Goal: Transaction & Acquisition: Purchase product/service

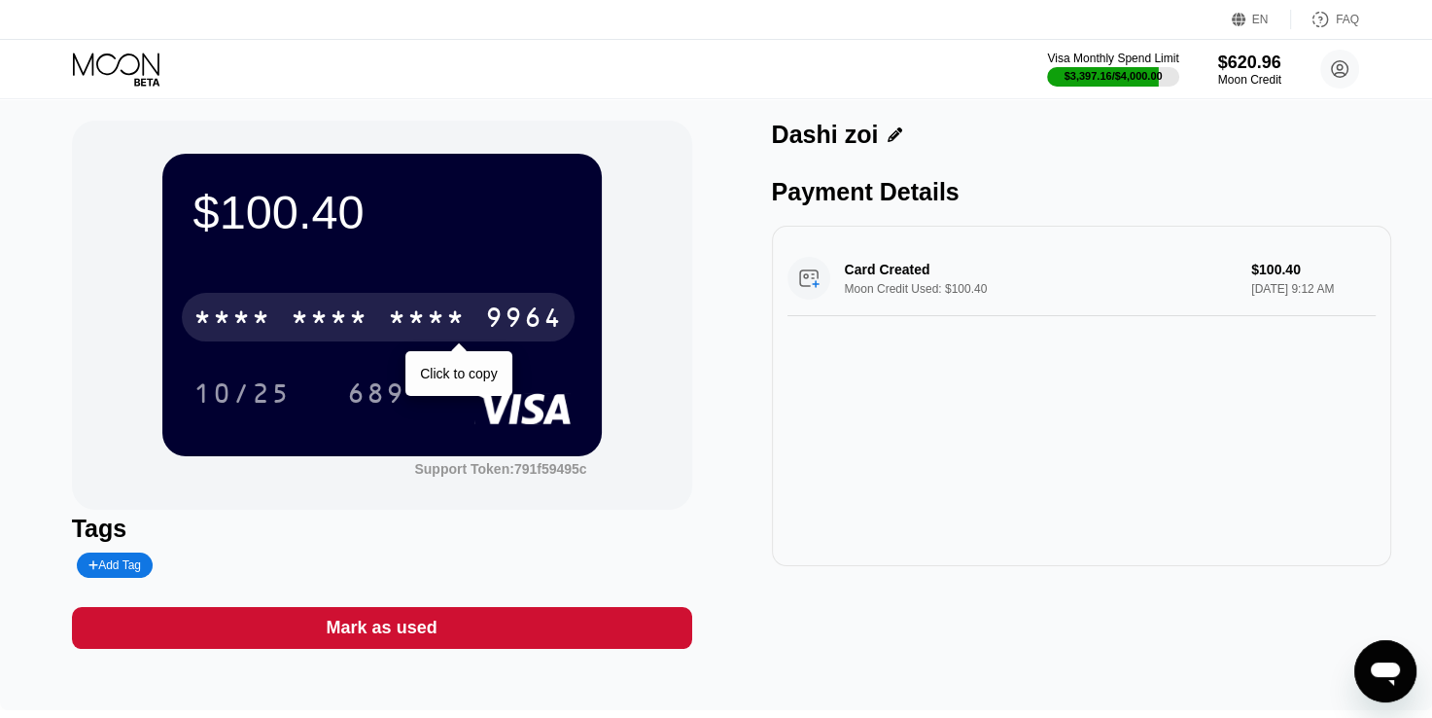
click at [534, 326] on div "9964" at bounding box center [524, 319] width 78 height 31
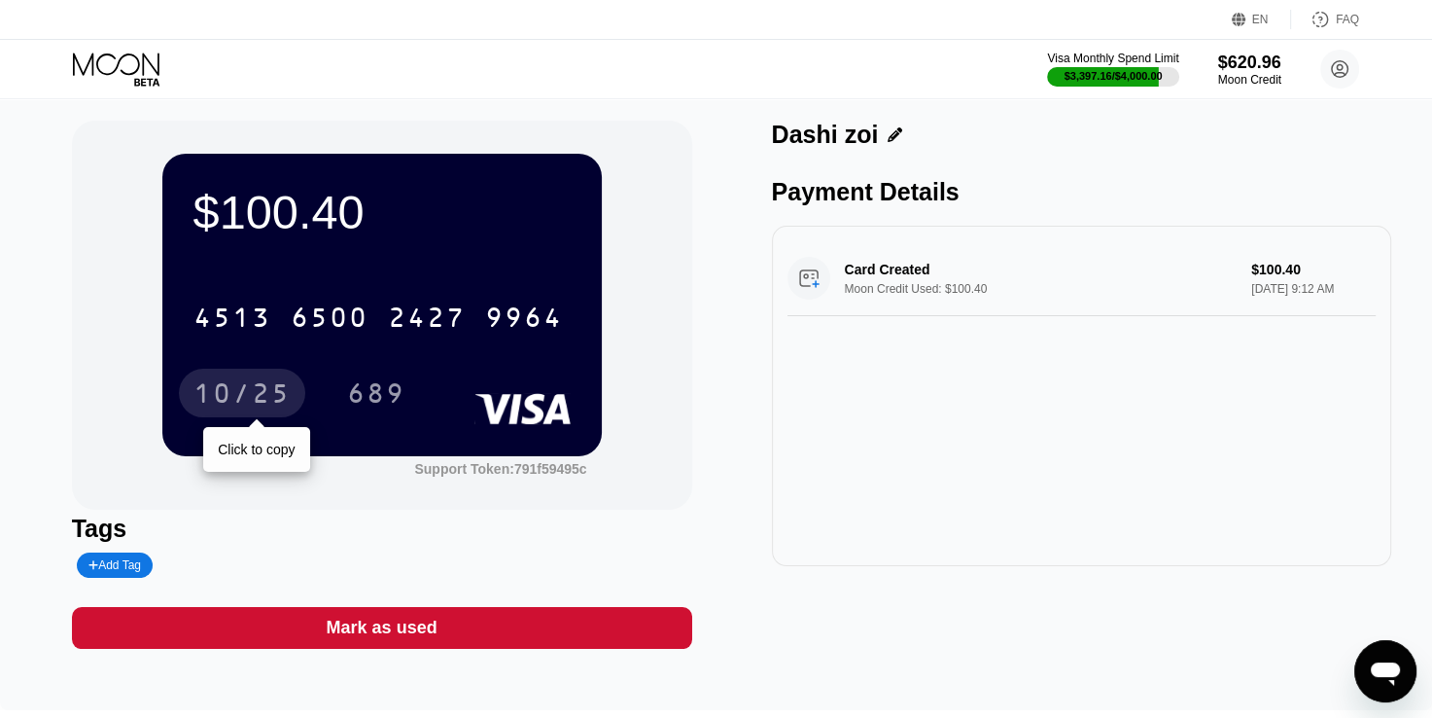
click at [253, 398] on div "10/25" at bounding box center [242, 395] width 97 height 31
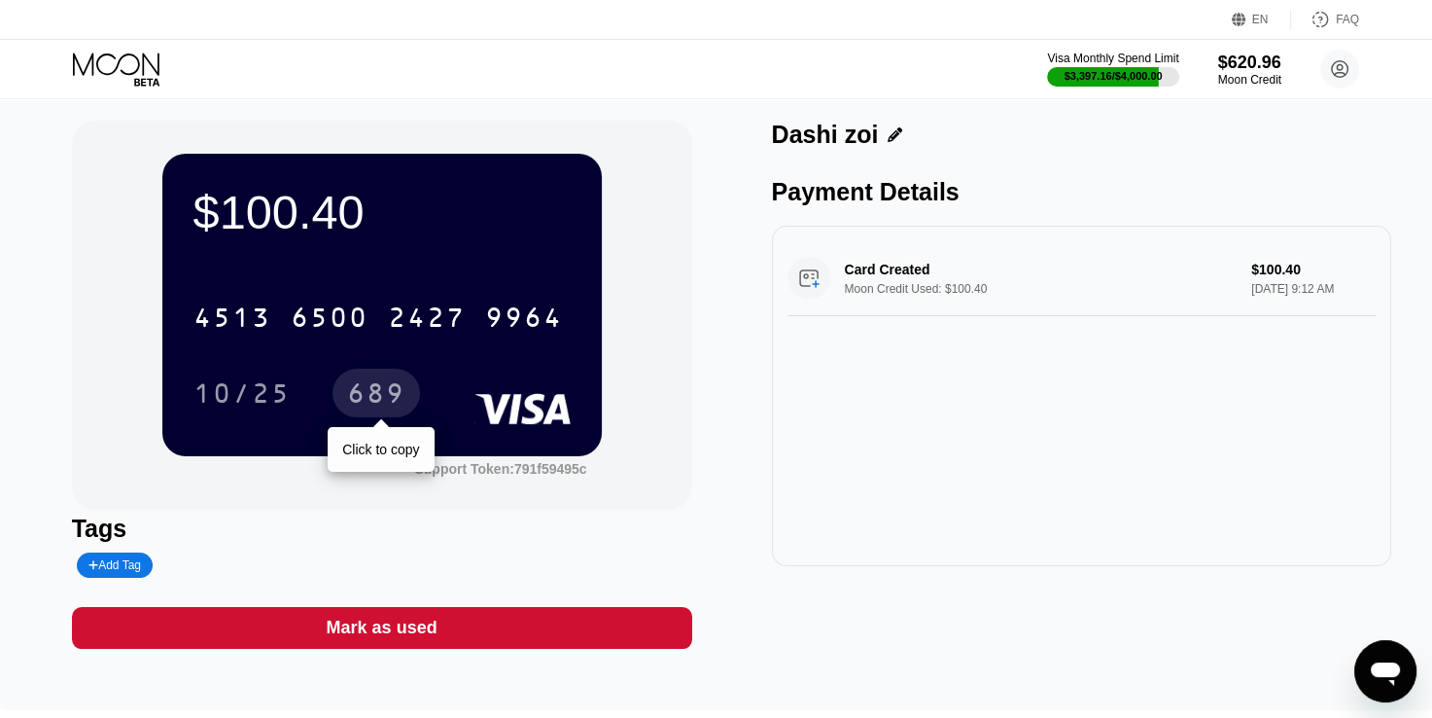
click at [384, 407] on div "689" at bounding box center [376, 395] width 58 height 31
click at [141, 64] on icon at bounding box center [118, 70] width 90 height 34
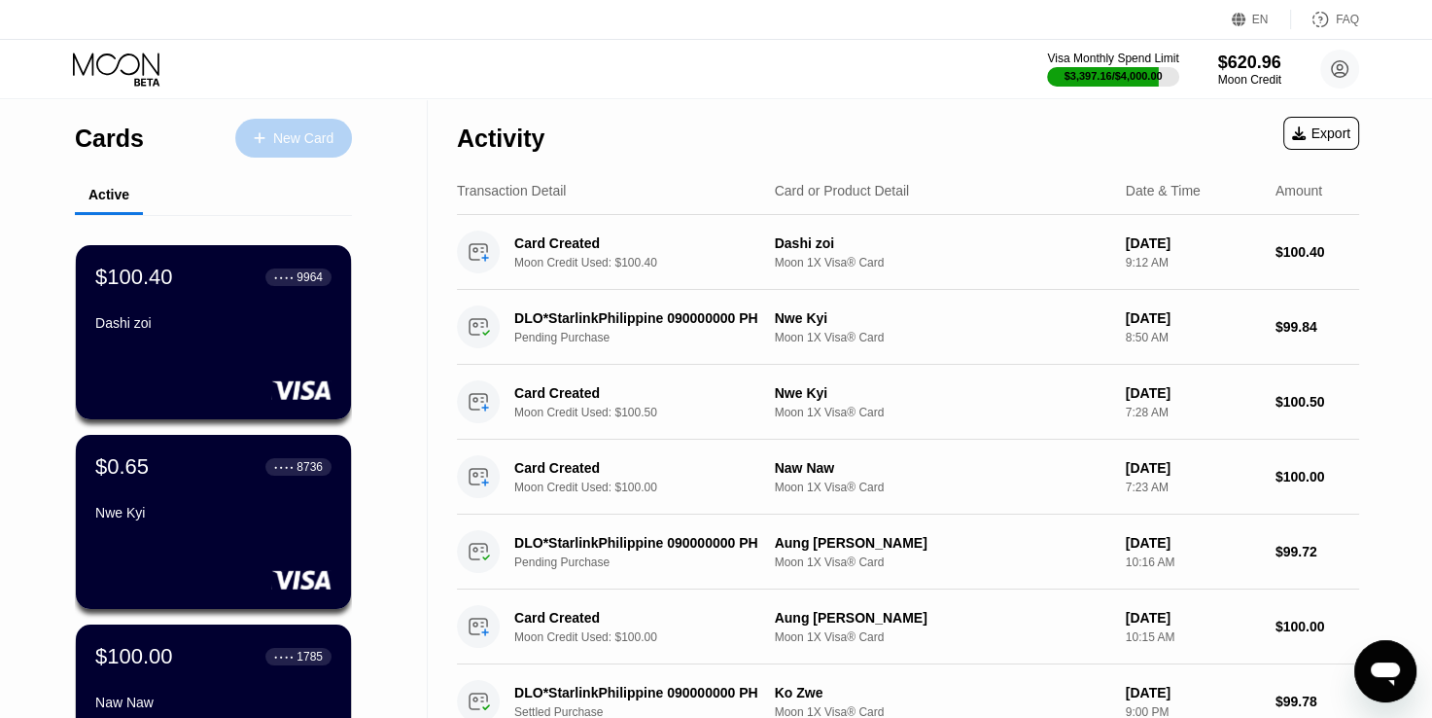
click at [295, 130] on div "New Card" at bounding box center [303, 138] width 60 height 17
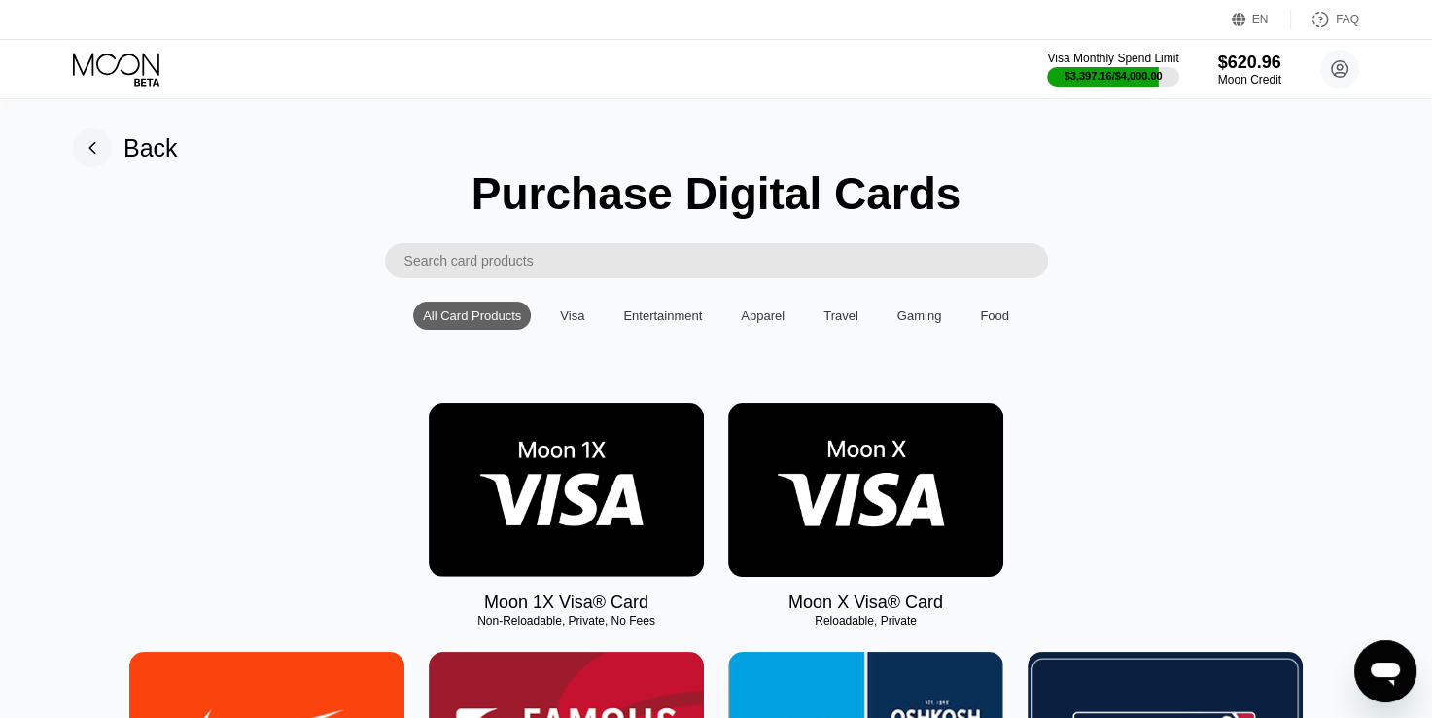
click at [634, 459] on img at bounding box center [566, 490] width 275 height 174
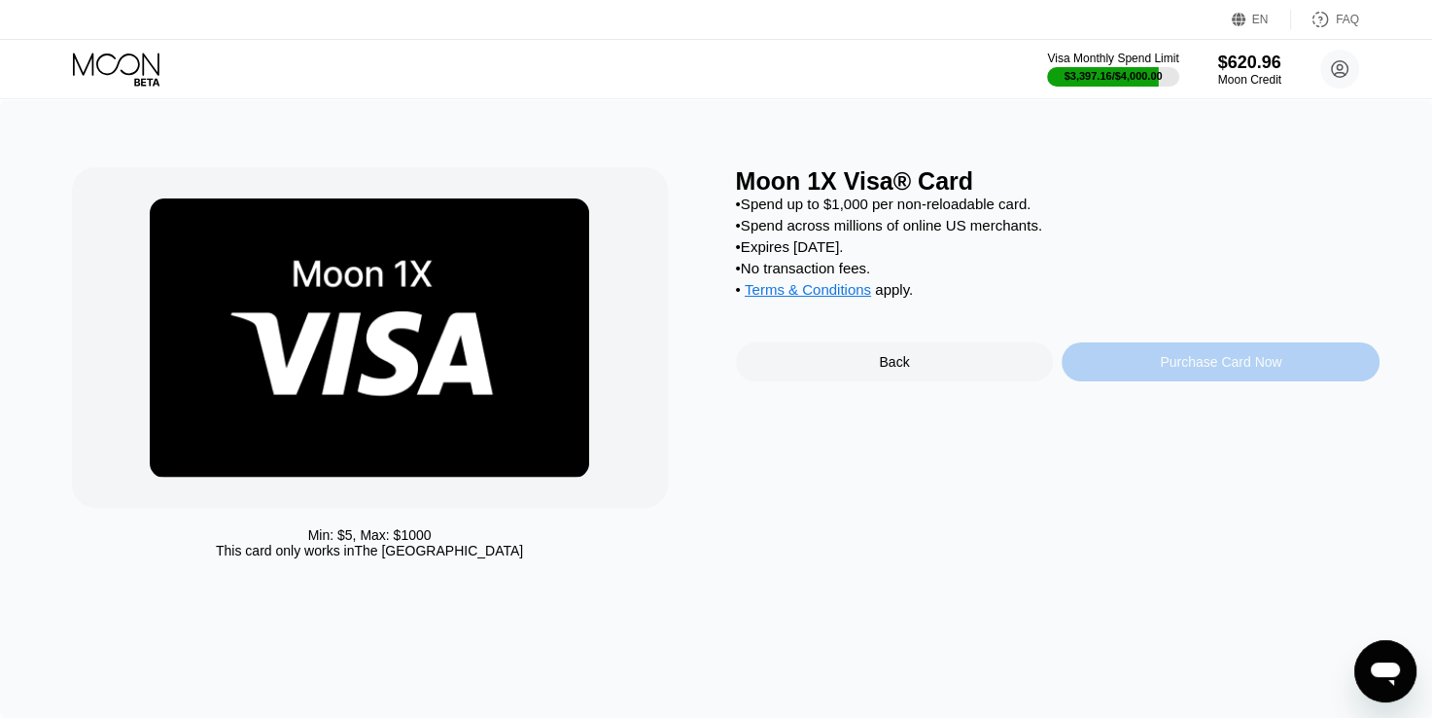
click at [1186, 370] on div "Purchase Card Now" at bounding box center [1221, 362] width 122 height 16
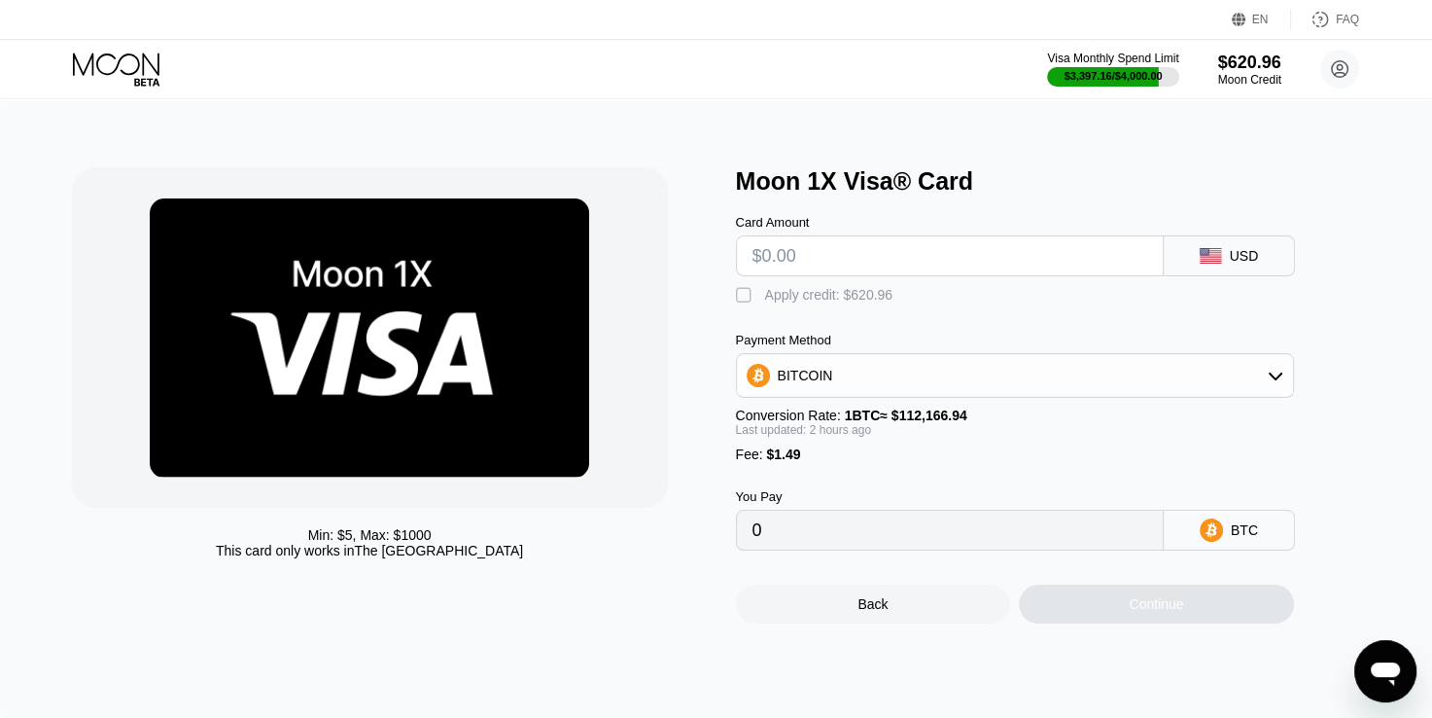
click at [802, 275] on input "text" at bounding box center [950, 255] width 395 height 39
type input "$1"
type input "0.00002226"
type input "$10"
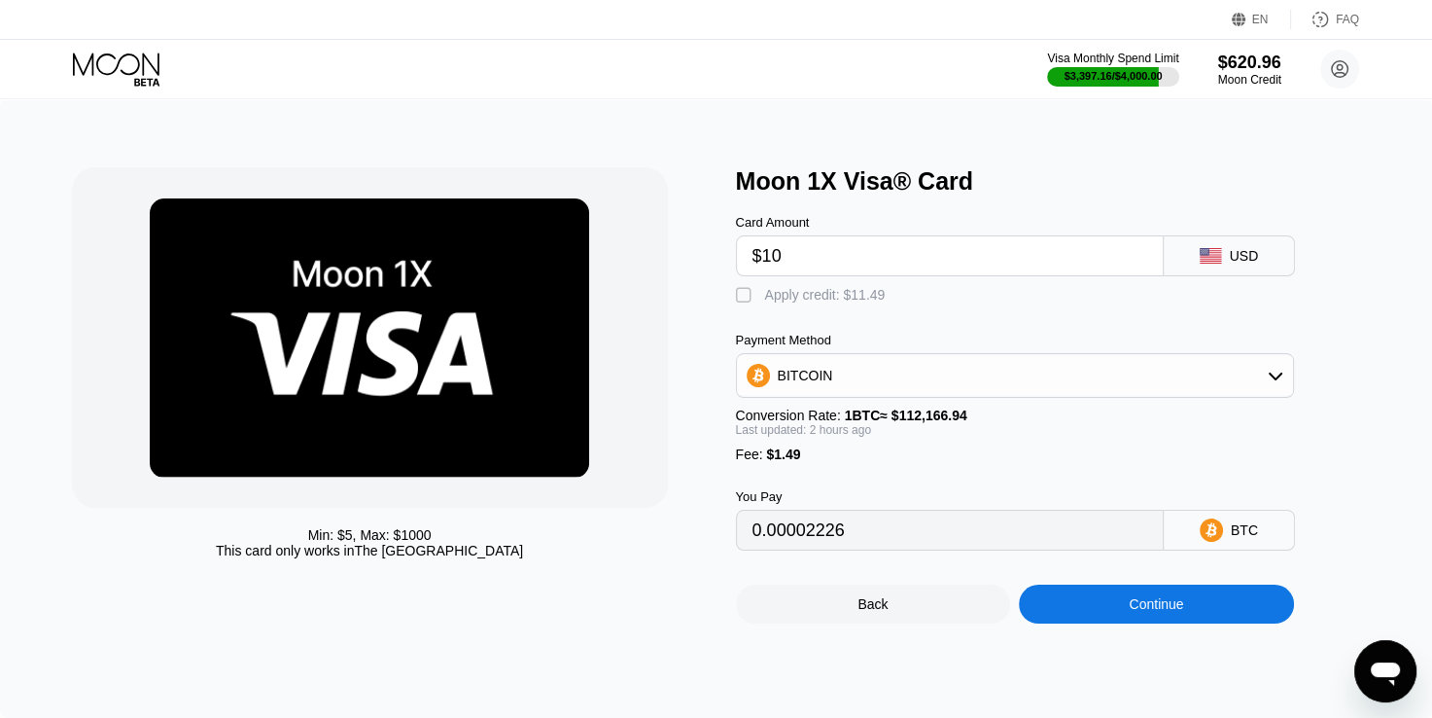
type input "0.00010269"
type input "$101"
type input "0.00091595"
type input "$101"
click at [743, 302] on div "" at bounding box center [745, 295] width 19 height 19
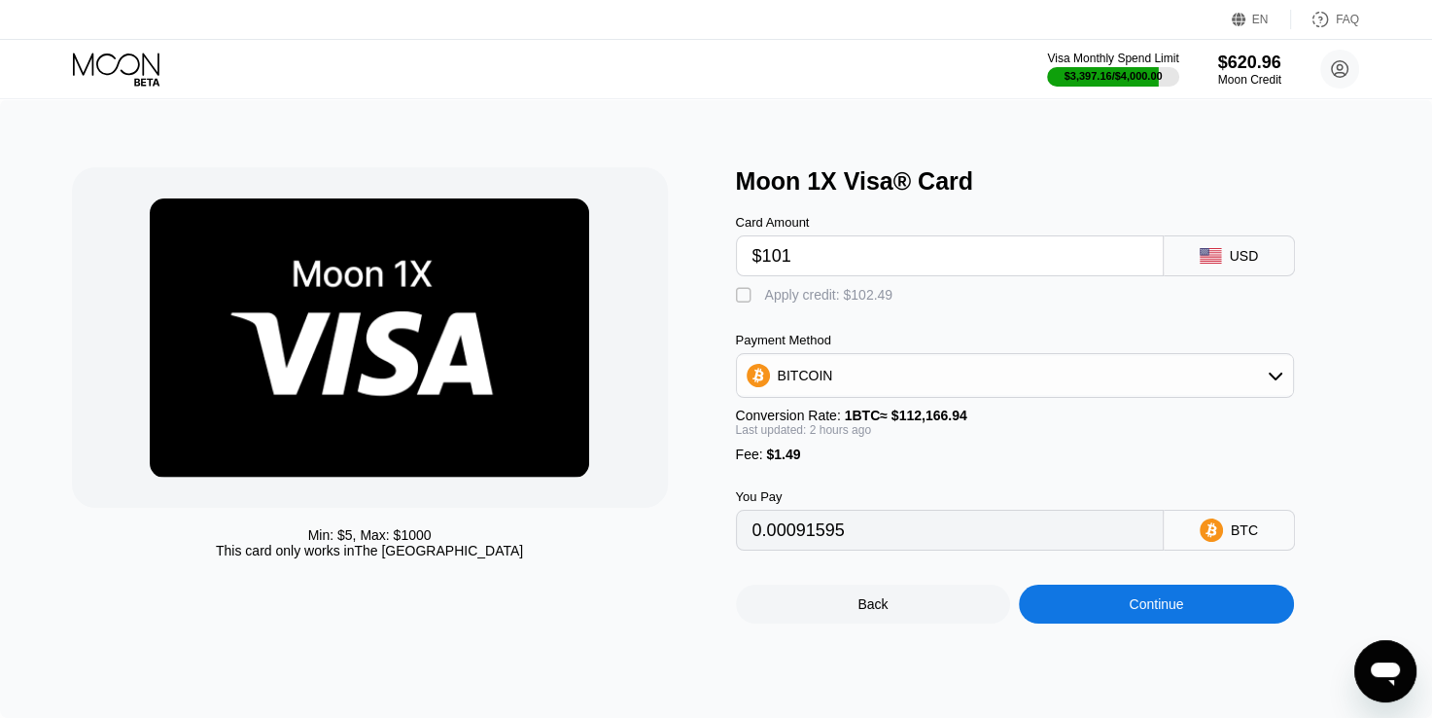
type input "0"
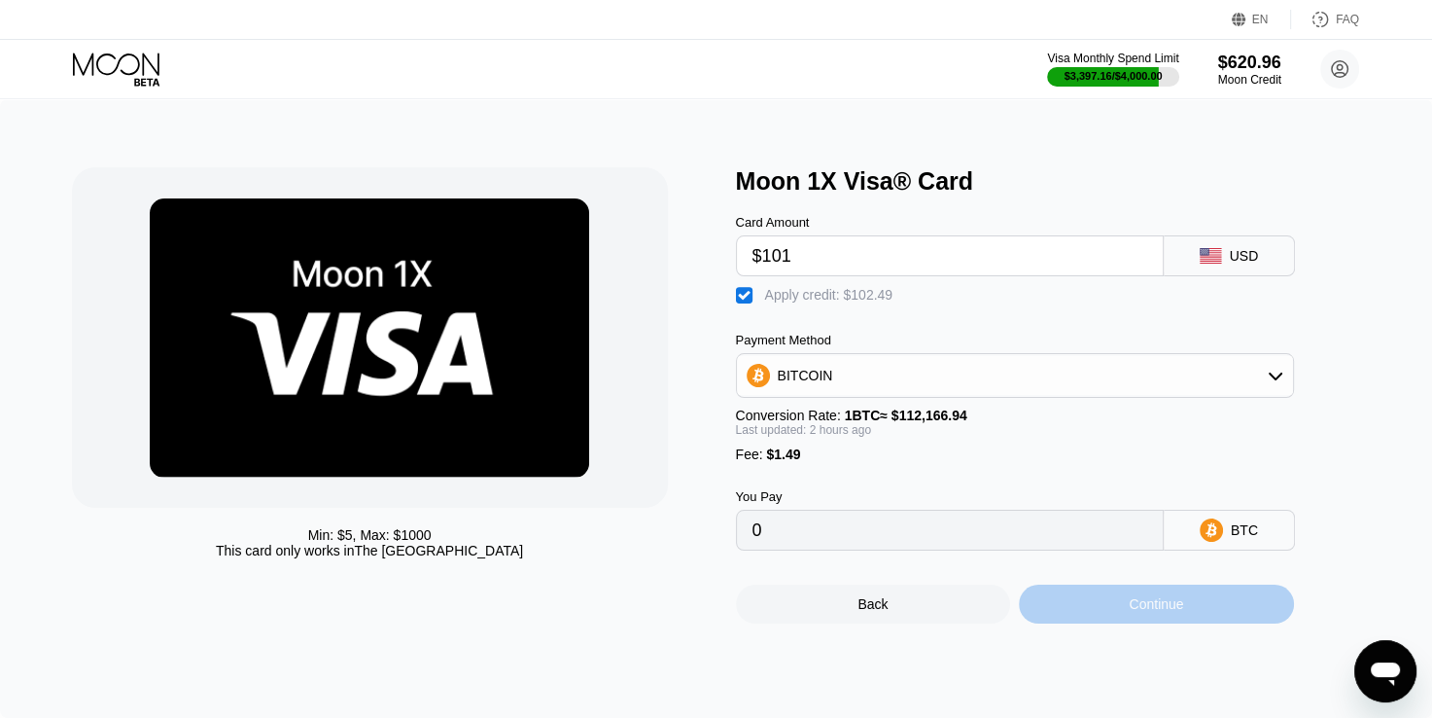
click at [1176, 612] on div "Continue" at bounding box center [1156, 604] width 54 height 16
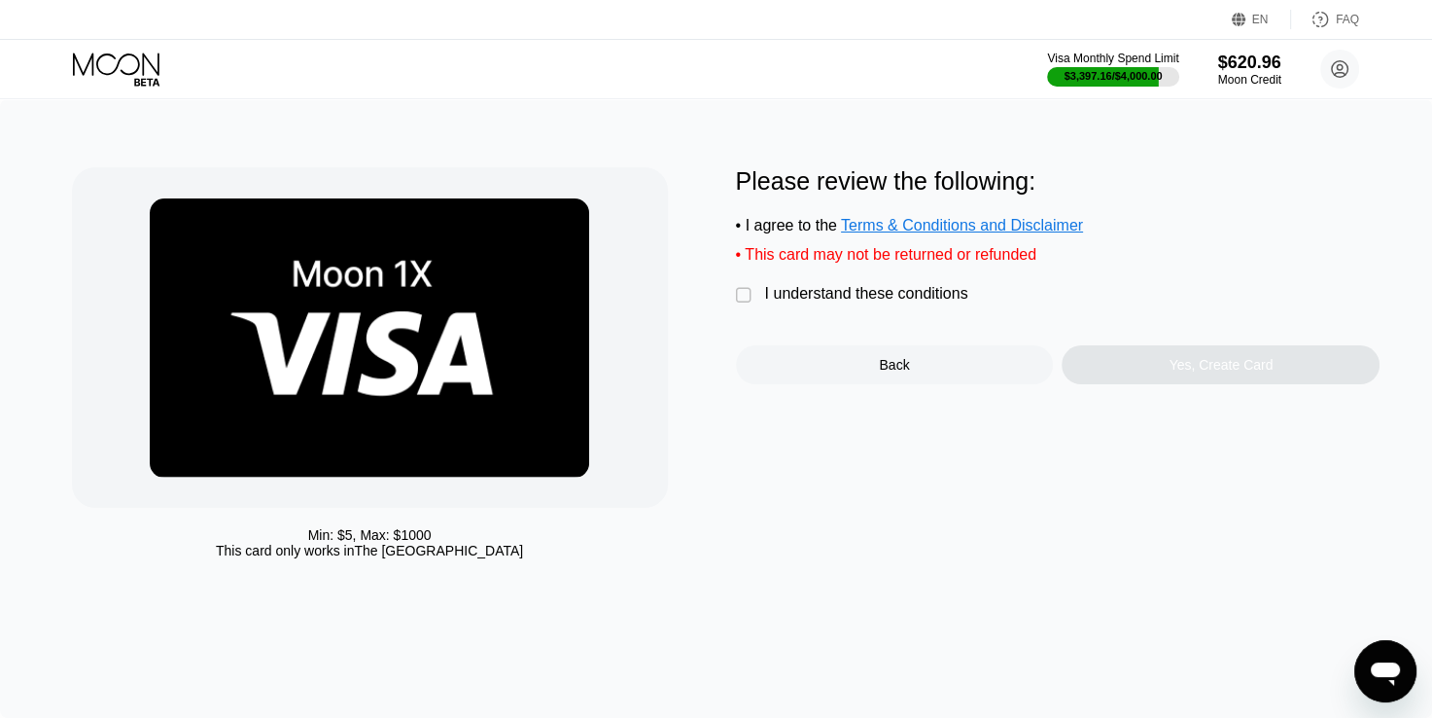
click at [871, 302] on div "I understand these conditions" at bounding box center [866, 294] width 203 height 18
click at [1150, 375] on div "Yes, Create Card" at bounding box center [1221, 364] width 318 height 39
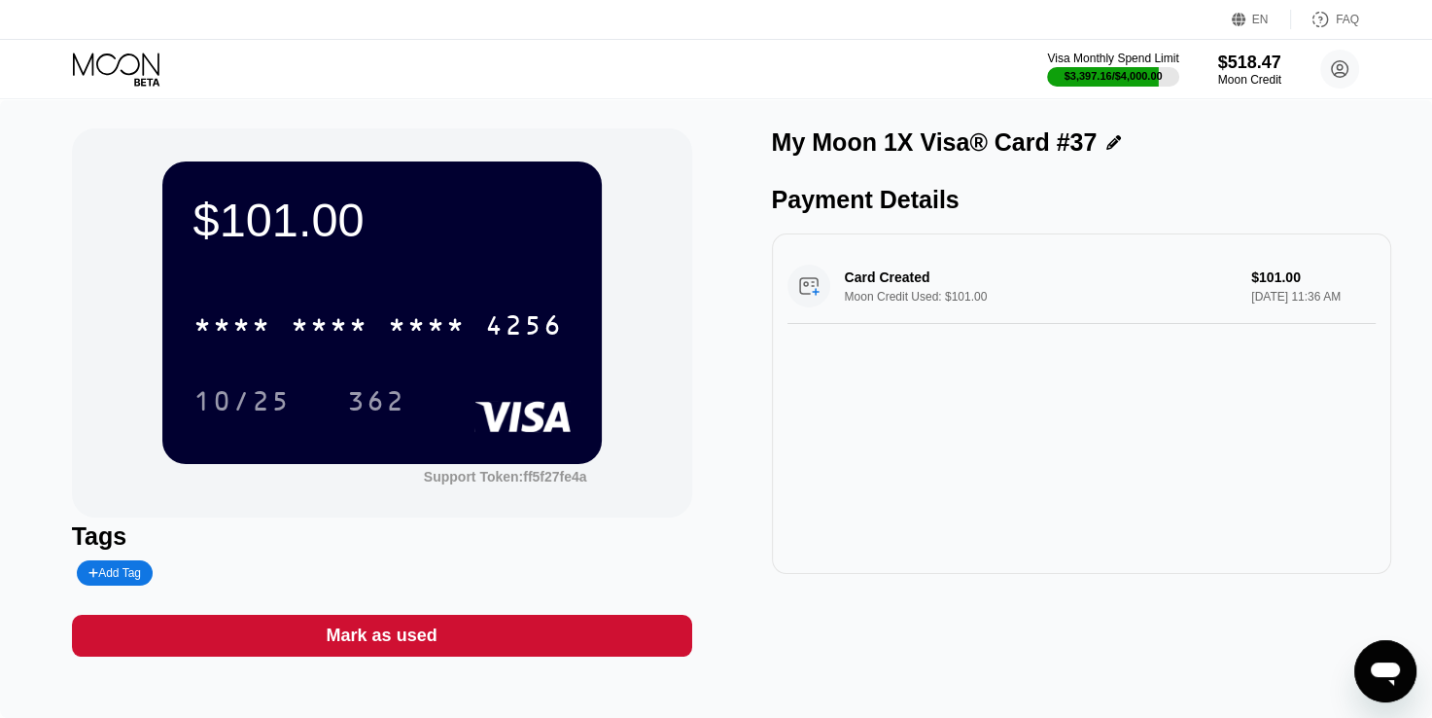
click at [1107, 146] on icon at bounding box center [1114, 142] width 15 height 15
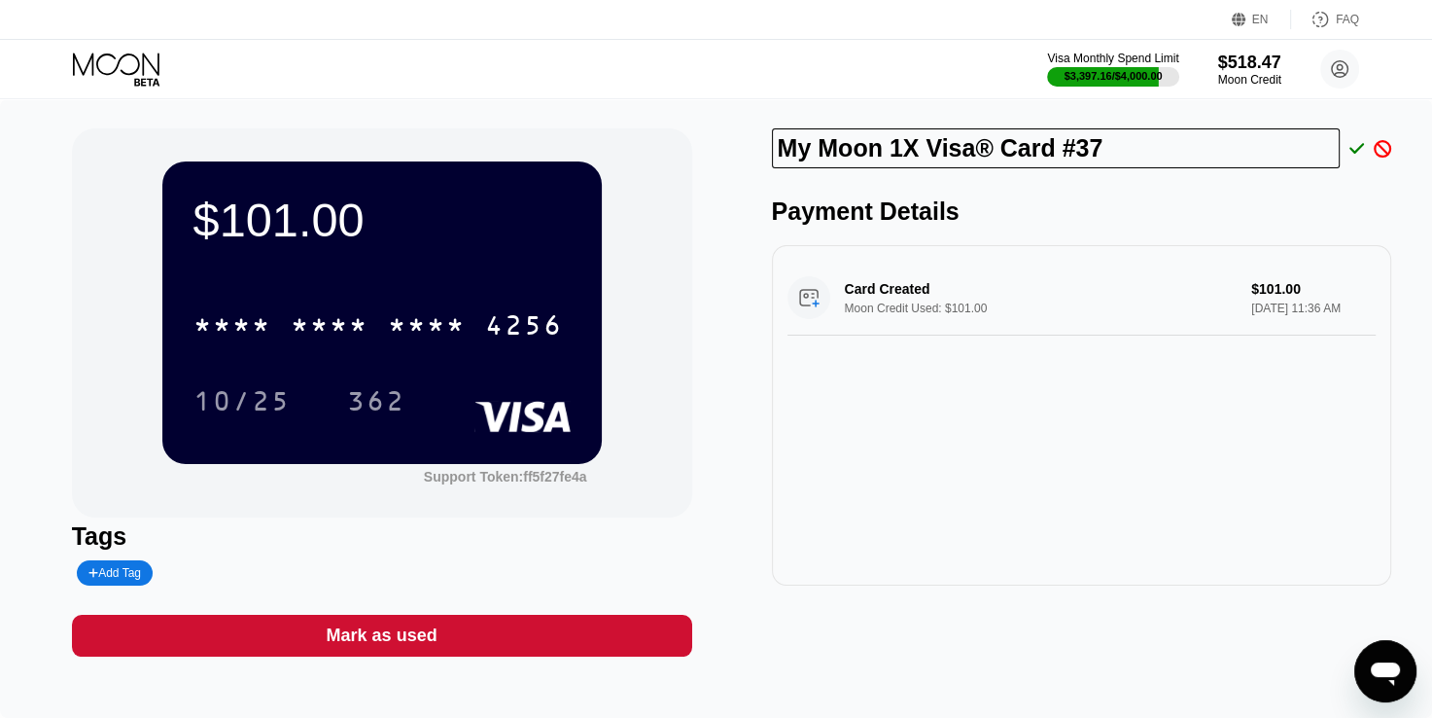
drag, startPoint x: 1110, startPoint y: 156, endPoint x: 674, endPoint y: 266, distance: 449.6
click at [674, 266] on div "$101.00 * * * * * * * * * * * * 4256 10/25 362 Support Token: ff5f27fe4a Tags A…" at bounding box center [717, 392] width 1290 height 528
click at [865, 153] on input "Text input field" at bounding box center [1056, 148] width 568 height 40
paste input "Dashi zoi"
type input "Dashi zoi"
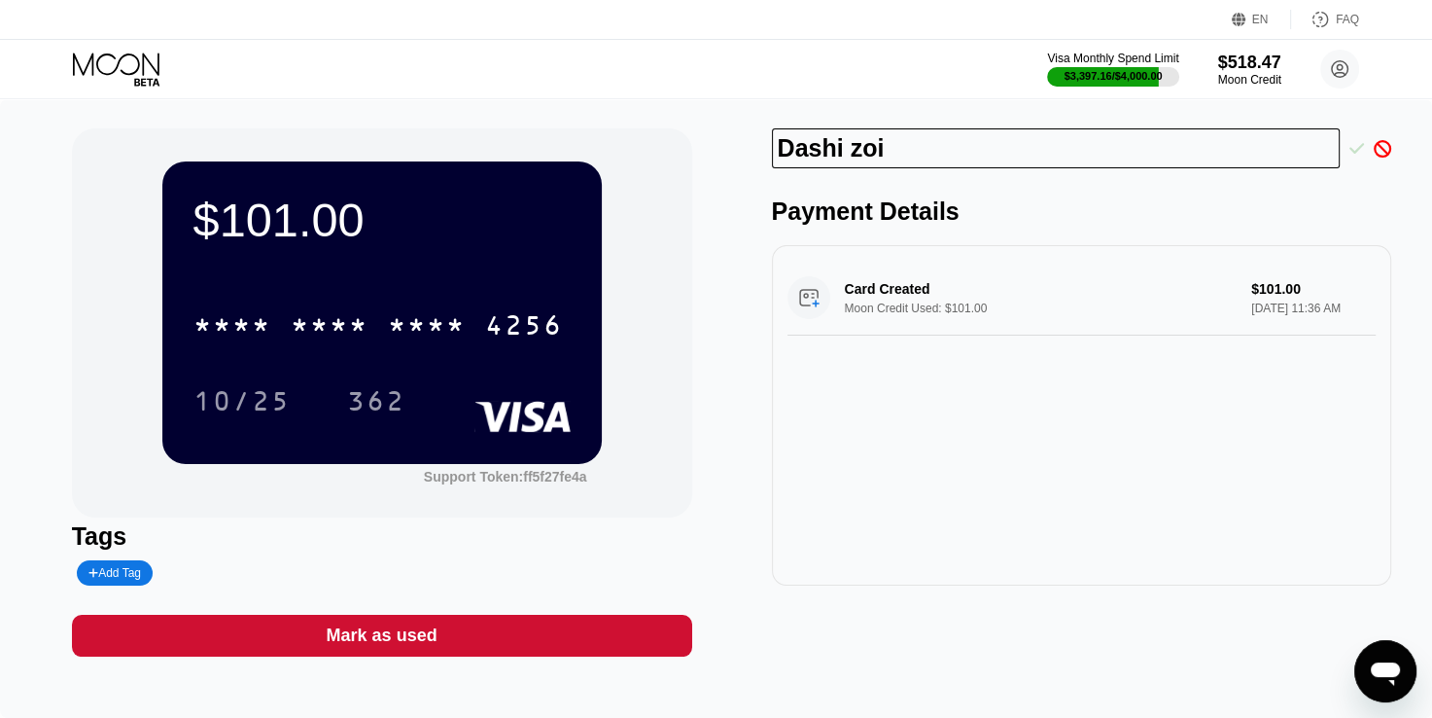
click at [1359, 154] on icon at bounding box center [1358, 149] width 16 height 18
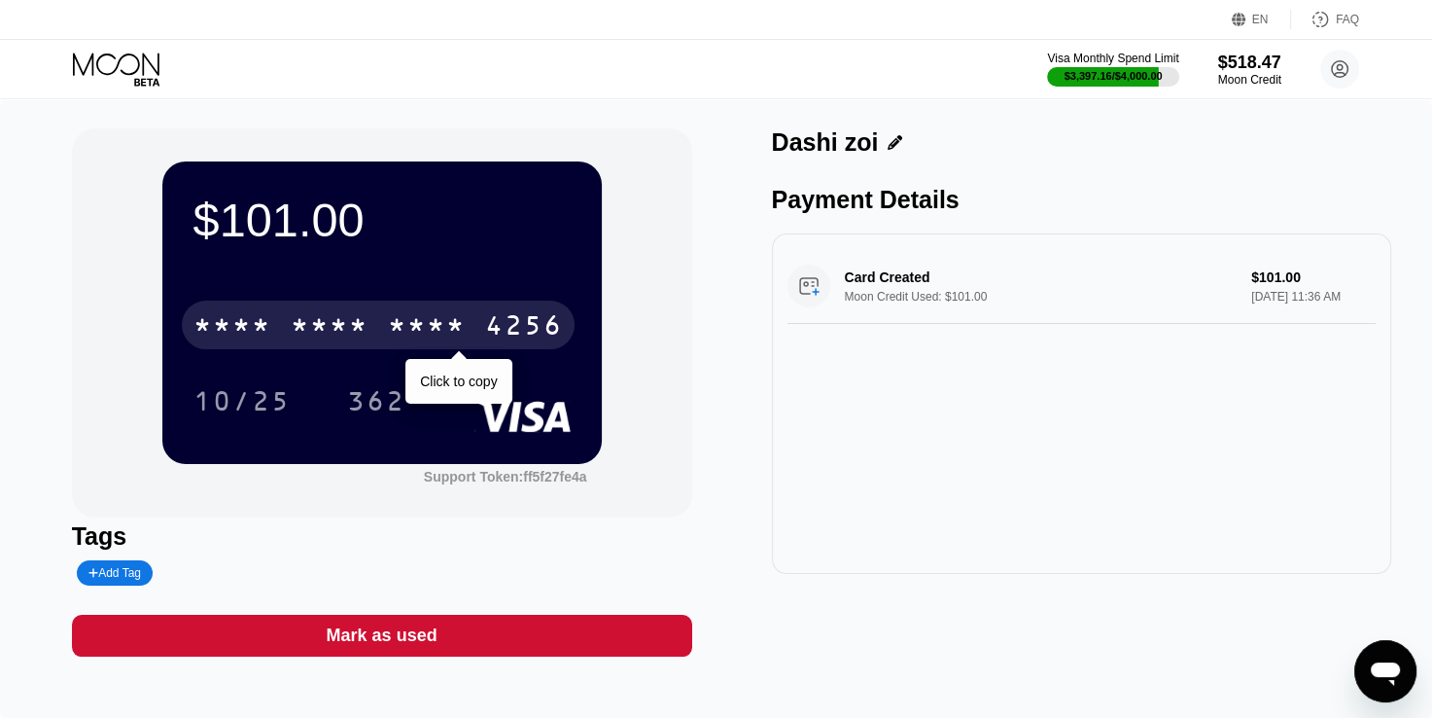
click at [525, 323] on div "4256" at bounding box center [524, 327] width 78 height 31
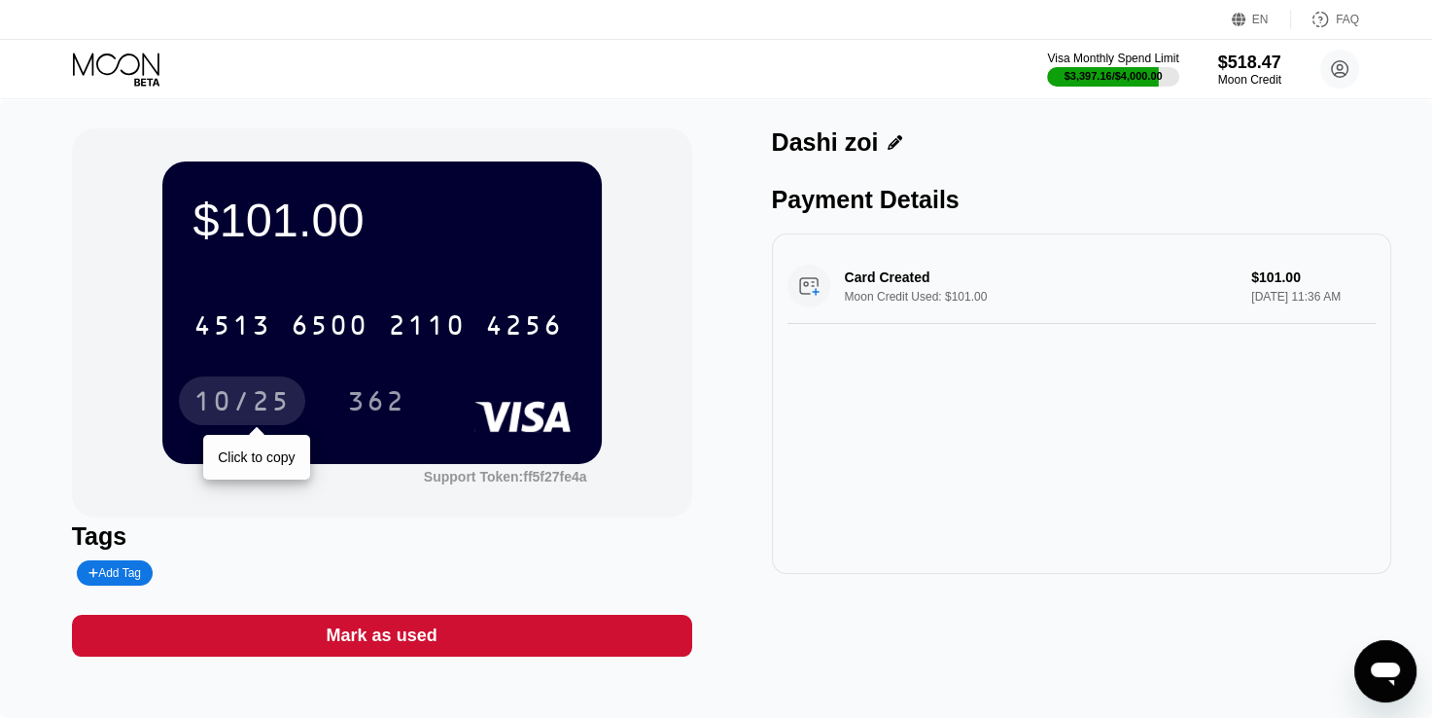
click at [202, 403] on div "10/25" at bounding box center [242, 403] width 97 height 31
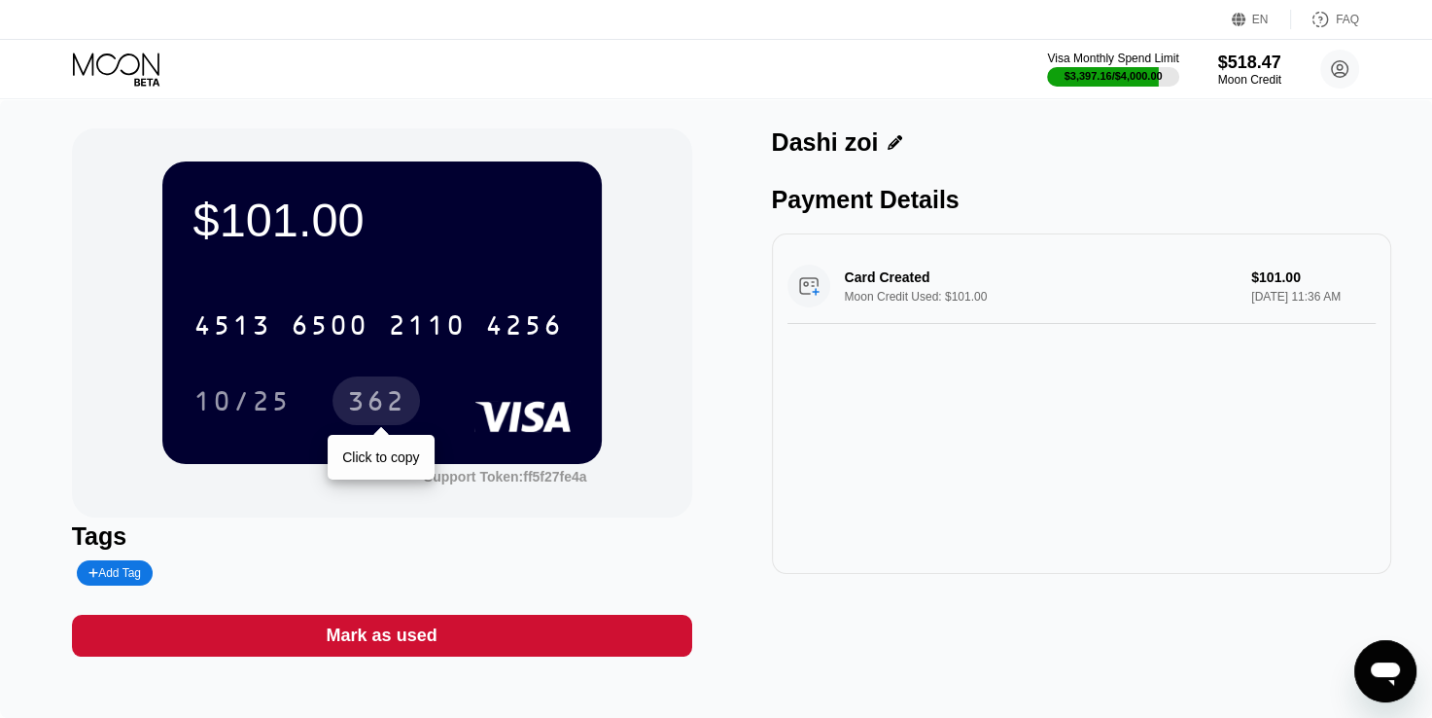
click at [386, 405] on div "362" at bounding box center [376, 403] width 58 height 31
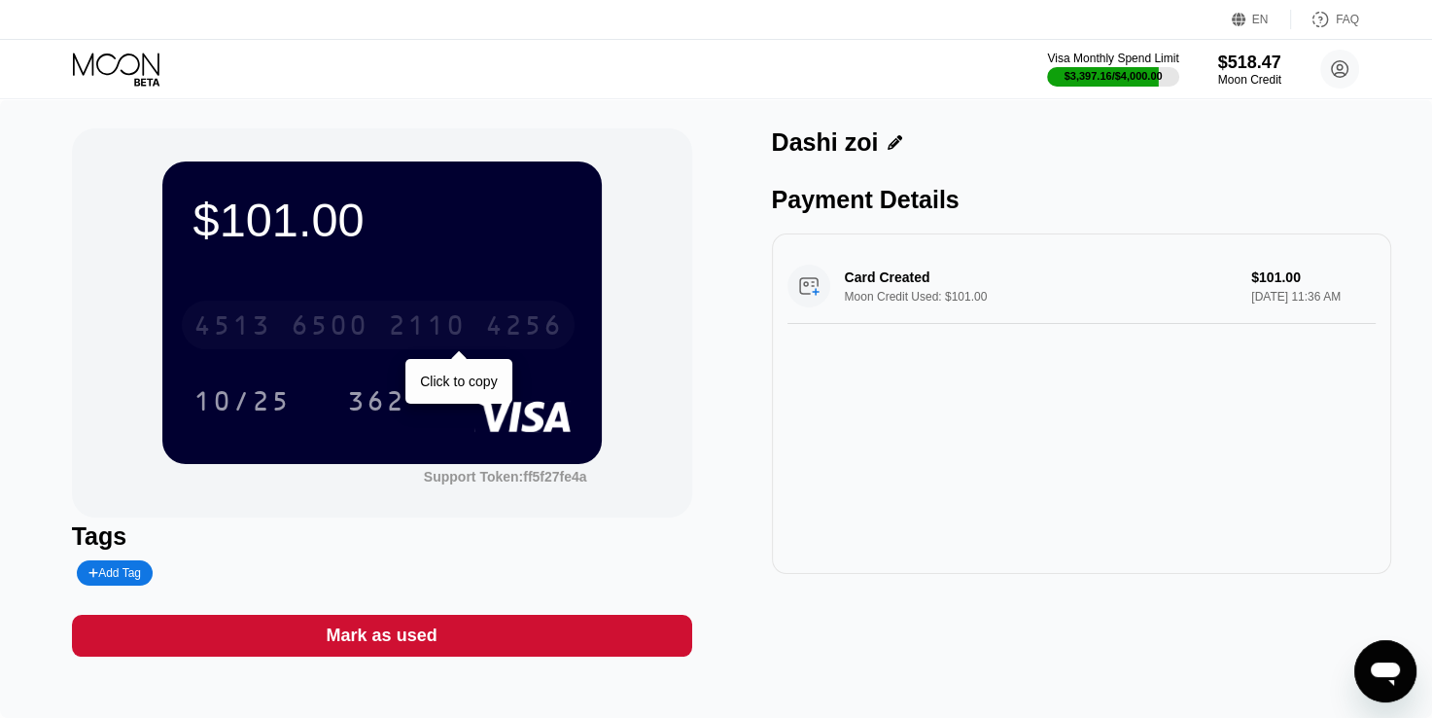
click at [528, 334] on div "4256" at bounding box center [524, 327] width 78 height 31
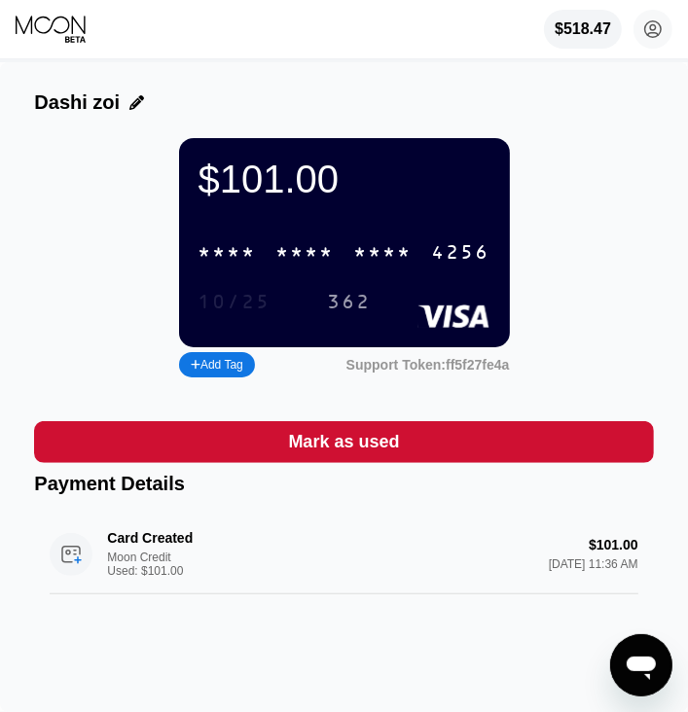
click at [227, 301] on div "10/25" at bounding box center [235, 302] width 102 height 32
click at [459, 257] on div "4256" at bounding box center [461, 253] width 58 height 22
click at [558, 169] on div "$101.00 4513 6500 2110 4256 10/25 362 Add Tag Support Token: ff5f27fe4a" at bounding box center [343, 260] width 619 height 244
